Goal: Information Seeking & Learning: Check status

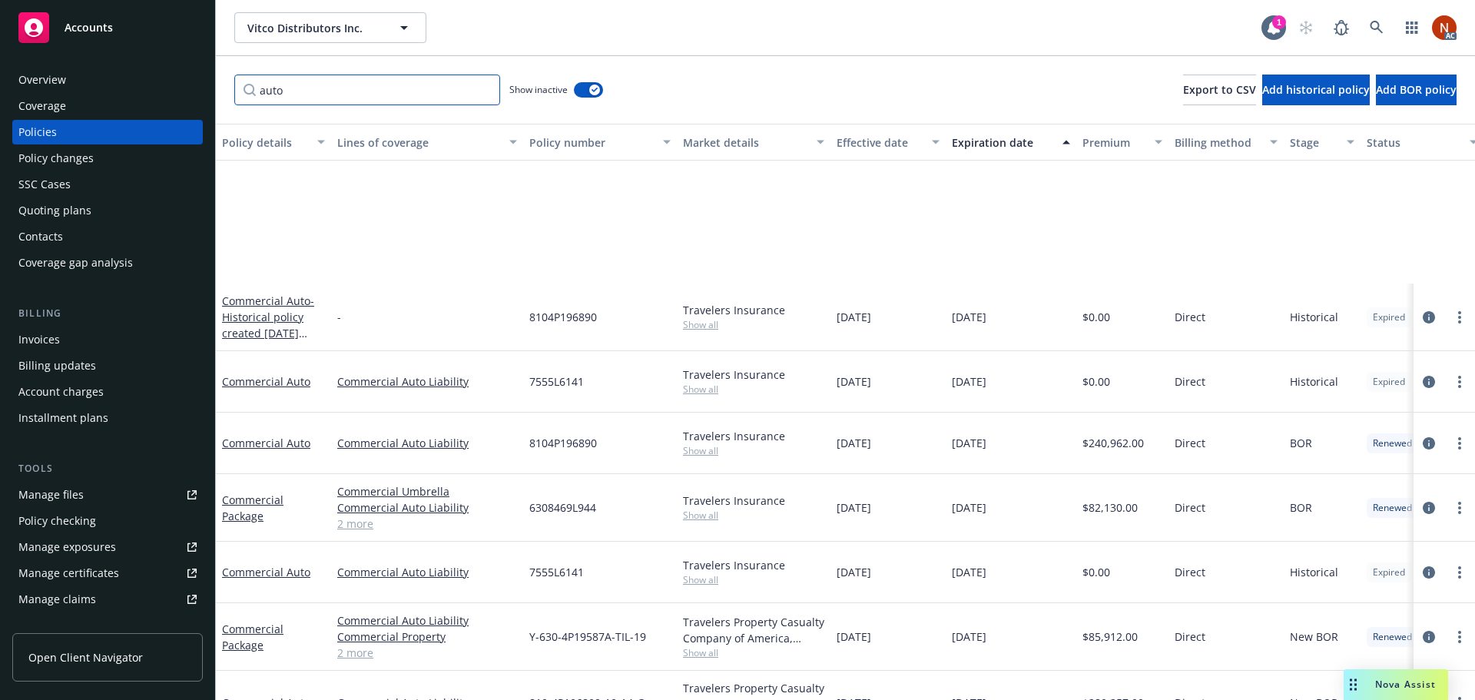
scroll to position [230, 0]
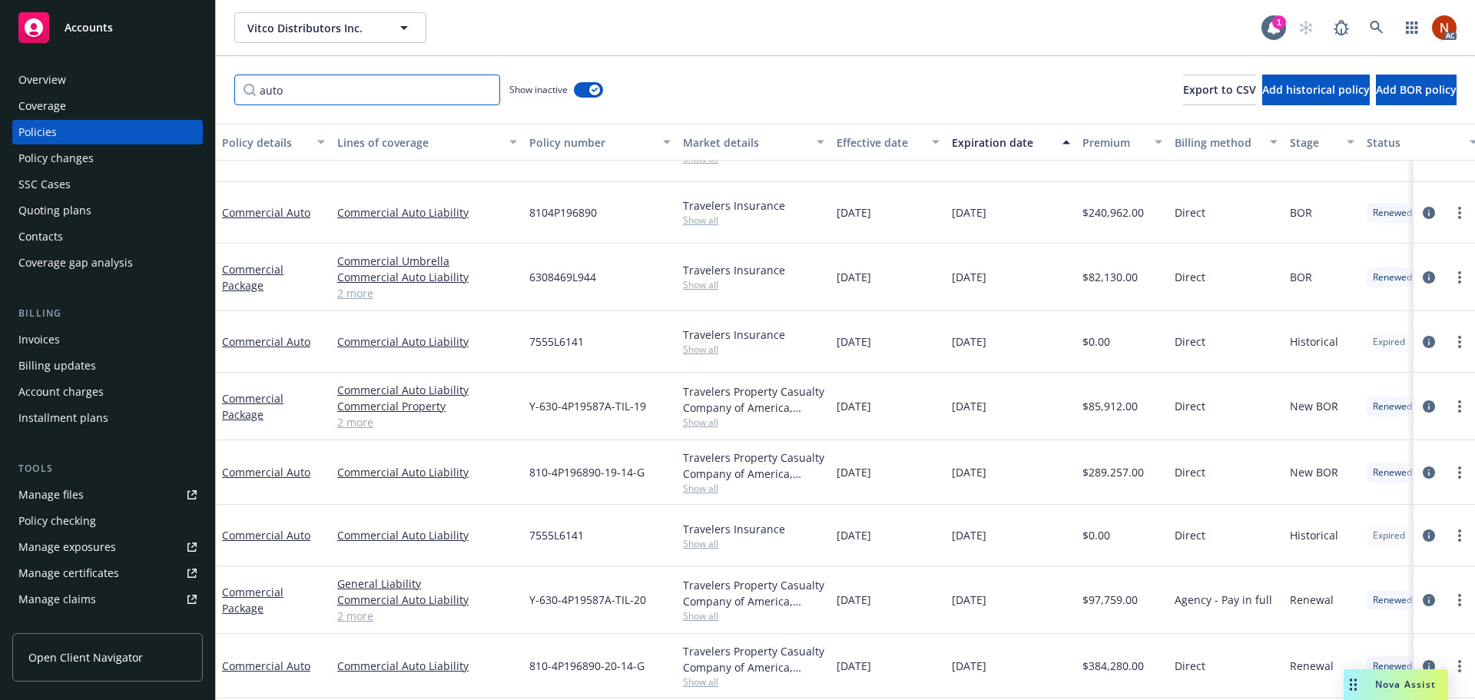
drag, startPoint x: 255, startPoint y: 89, endPoint x: 165, endPoint y: 88, distance: 89.9
click at [165, 88] on div "Accounts Overview Coverage Policies Policy changes SSC Cases Quoting plans Cont…" at bounding box center [737, 350] width 1475 height 700
paste input "MM18608A24"
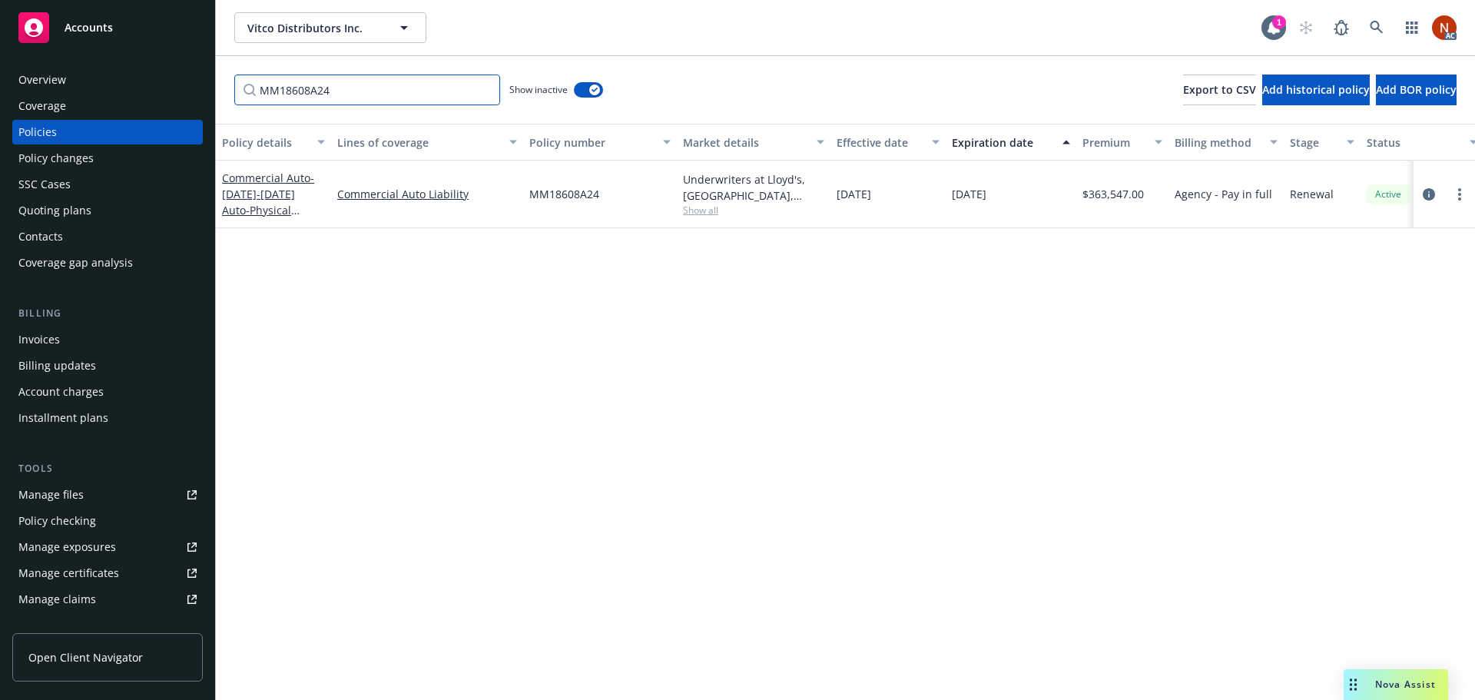
scroll to position [0, 0]
click at [709, 212] on span "Show all" at bounding box center [753, 210] width 141 height 13
click at [1008, 336] on div "Policy details Lines of coverage Policy number Market details Effective date Ex…" at bounding box center [845, 412] width 1259 height 576
drag, startPoint x: 214, startPoint y: 91, endPoint x: 178, endPoint y: 96, distance: 36.4
click at [178, 95] on div "Accounts Overview Coverage Policies Policy changes SSC Cases Quoting plans Cont…" at bounding box center [737, 350] width 1475 height 700
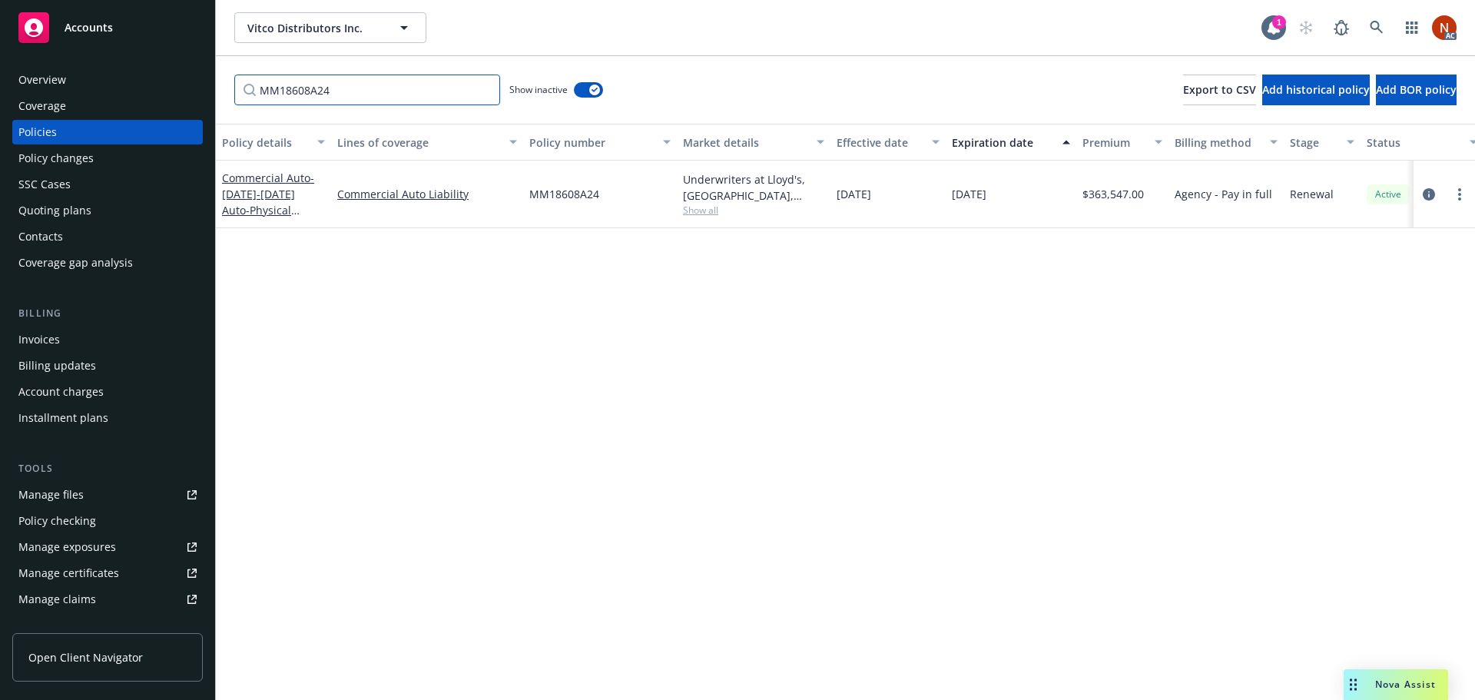
paste input "L-09622-17"
type input "MML-09622-17"
